Goal: Task Accomplishment & Management: Manage account settings

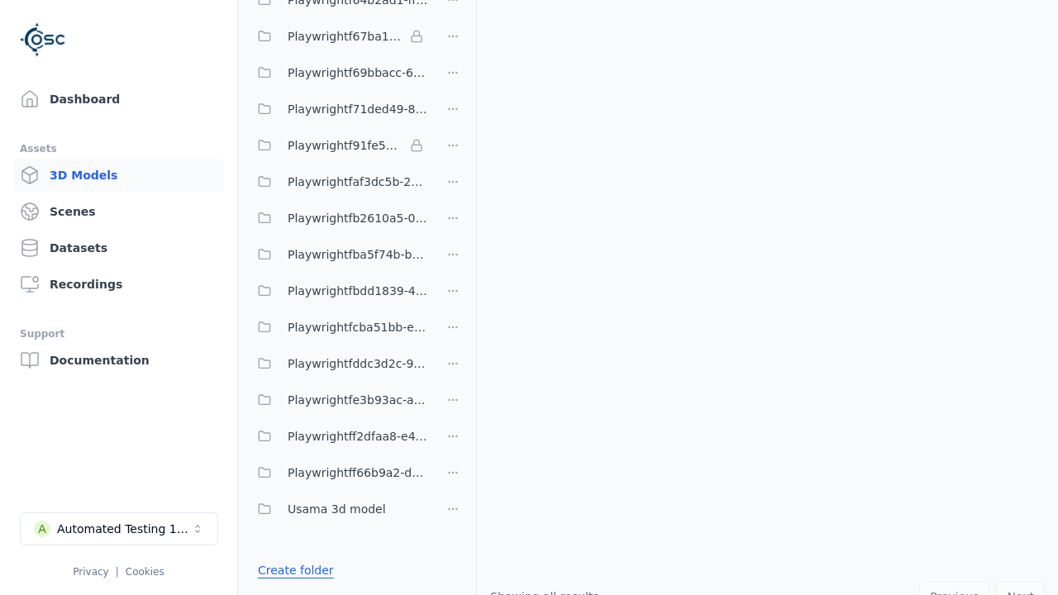
click at [295, 570] on link "Create folder" at bounding box center [296, 570] width 76 height 17
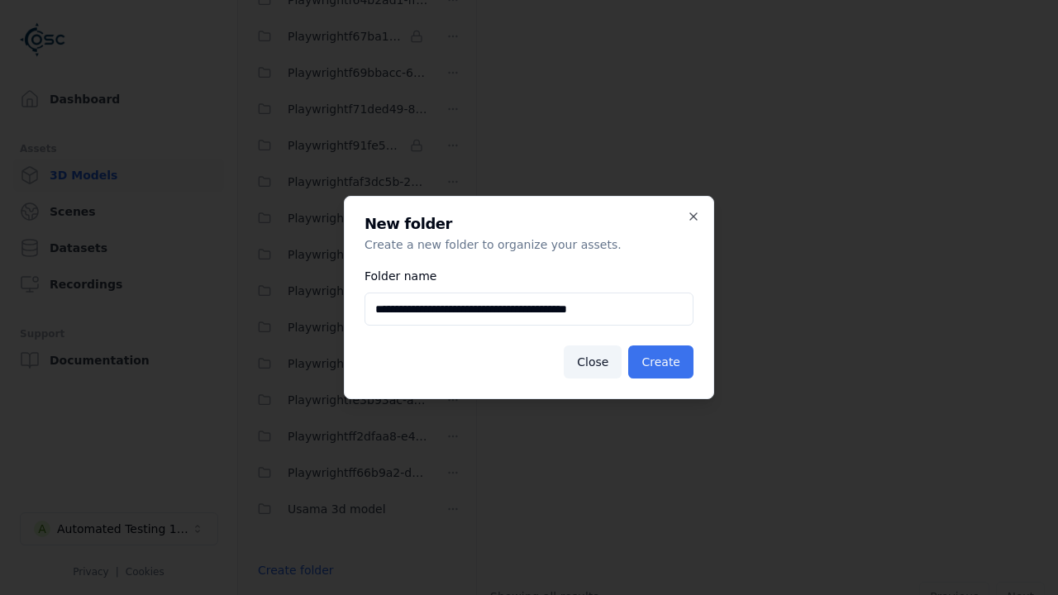
type input "**********"
click at [660, 362] on button "Create" at bounding box center [660, 361] width 65 height 33
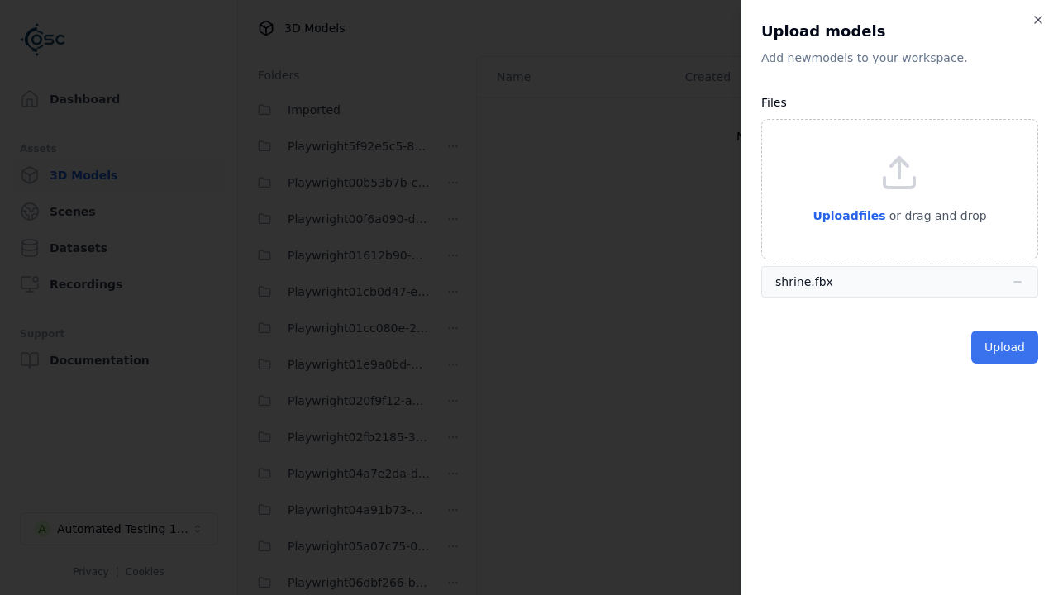
click at [1004, 347] on button "Upload" at bounding box center [1004, 346] width 67 height 33
